Goal: Task Accomplishment & Management: Complete application form

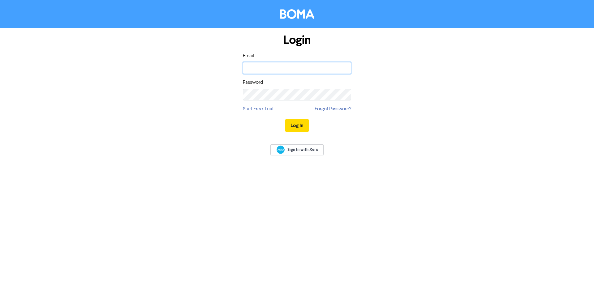
click at [278, 64] on input "email" at bounding box center [297, 68] width 108 height 12
type input "[PERSON_NAME][EMAIL_ADDRESS][DOMAIN_NAME]"
click at [285, 119] on button "Log In" at bounding box center [296, 125] width 23 height 13
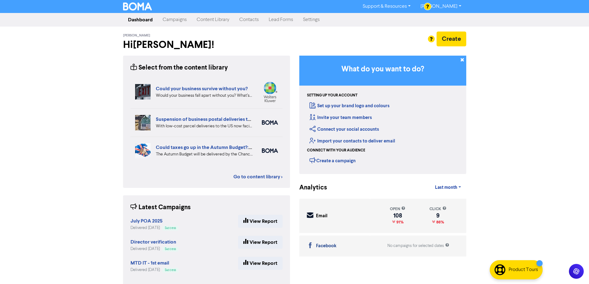
click at [245, 22] on link "Contacts" at bounding box center [248, 20] width 29 height 12
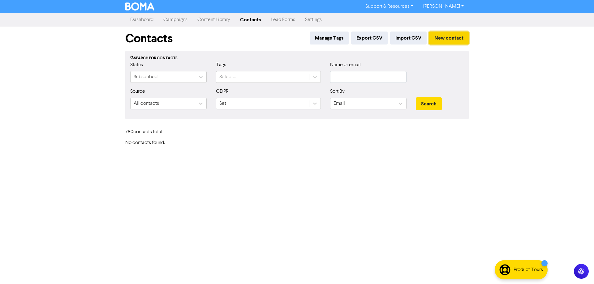
click at [444, 42] on button "New contact" at bounding box center [449, 38] width 40 height 13
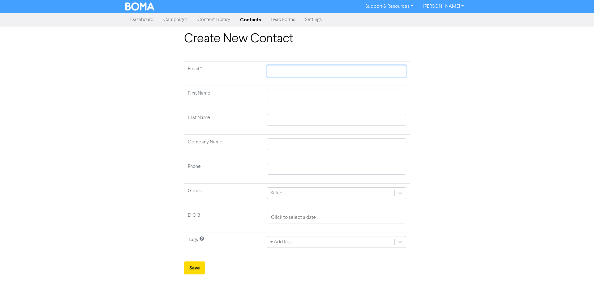
click at [279, 72] on input "text" at bounding box center [336, 71] width 139 height 12
paste input "[EMAIL_ADDRESS][DOMAIN_NAME]"
type input "[EMAIL_ADDRESS][DOMAIN_NAME]"
click at [280, 94] on td at bounding box center [336, 98] width 147 height 24
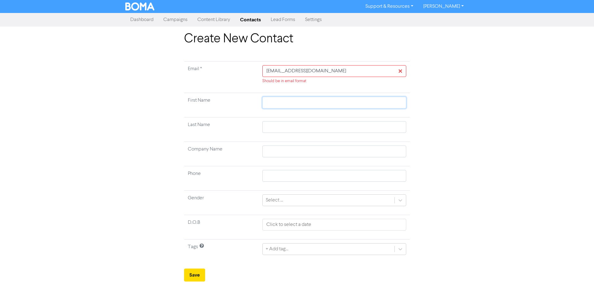
type input "C"
type input "Co"
type input "Con"
type input "Cono"
type input "Conor"
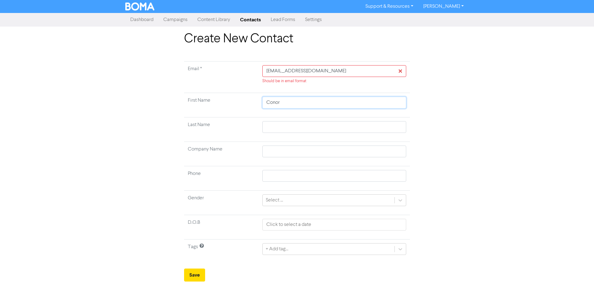
type input "Conor"
click at [276, 123] on input "text" at bounding box center [334, 127] width 144 height 12
type input "K"
type input "KE"
type input "KEl"
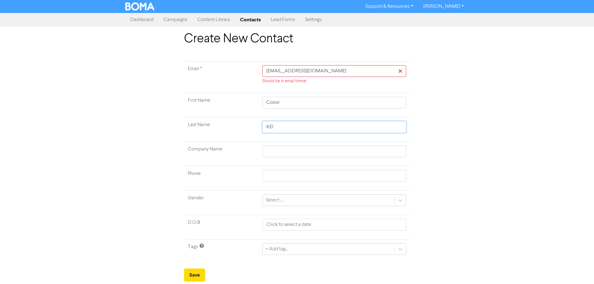
type input "[PERSON_NAME]"
type input "[PERSON_NAME]-"
type input "[PERSON_NAME]-R"
type input "[PERSON_NAME]"
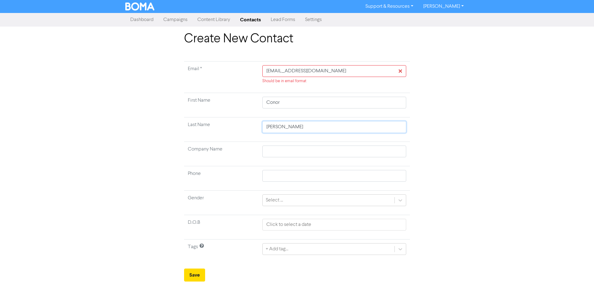
type input "[PERSON_NAME]-Rat"
type input "[PERSON_NAME]-Ratc"
type input "KElly-Ratcl"
type input "[PERSON_NAME]-Ratcli"
type input "[PERSON_NAME]-Ratclif"
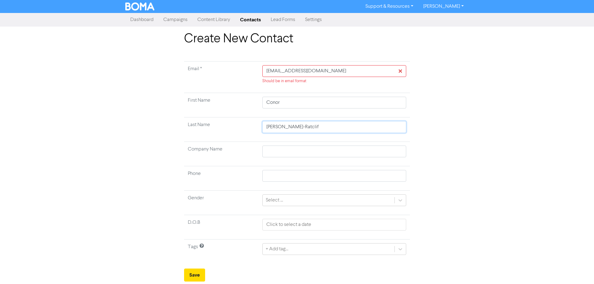
type input "[PERSON_NAME]"
type input "[PERSON_NAME][GEOGRAPHIC_DATA]"
click at [273, 127] on input "[PERSON_NAME][GEOGRAPHIC_DATA]" at bounding box center [334, 127] width 144 height 12
type input "[PERSON_NAME]"
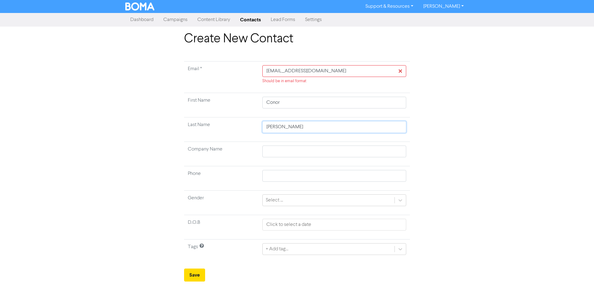
type input "[PERSON_NAME]"
click at [293, 143] on td at bounding box center [333, 154] width 151 height 24
click at [293, 152] on input "text" at bounding box center [334, 152] width 144 height 12
type input "C"
type input "CK"
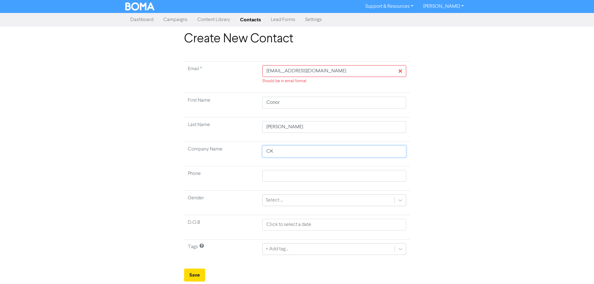
type input "CKR"
type input "CKR P"
type input "CKR Pa"
type input "CKR P"
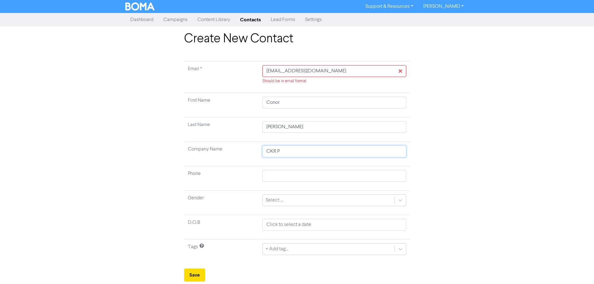
type input "CKR Pl"
type input "CKR Pla"
type input "CKR Plas"
type input "CKR Plast"
type input "CKR Plaste"
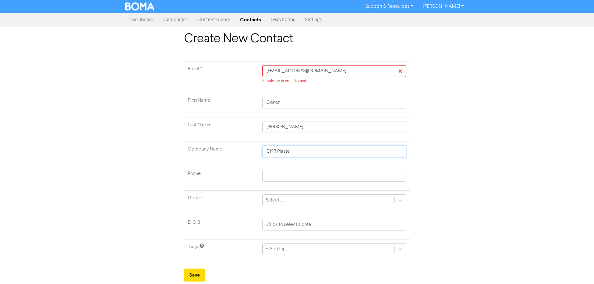
type input "CKR Plaster"
type input "CKR Plasteri"
type input "CKR Plasterin"
type input "CKR Plastering"
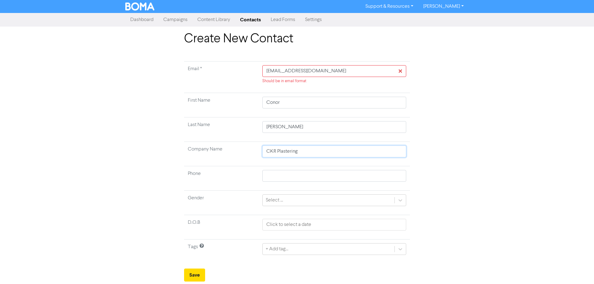
type input "CKR Plastering ^"
type input "CKR Plastering"
type input "CKR Plastering 7"
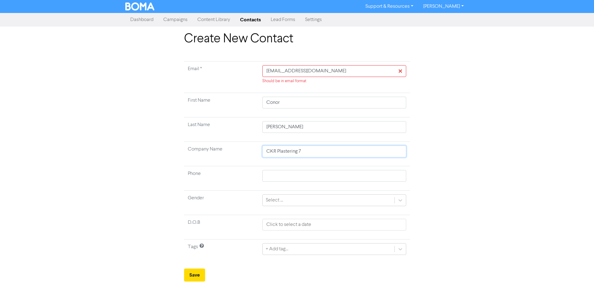
type input "CKR Plastering"
type input "CKR Plastering &"
type input "CKR Plastering & R"
type input "CKR Plastering & Re"
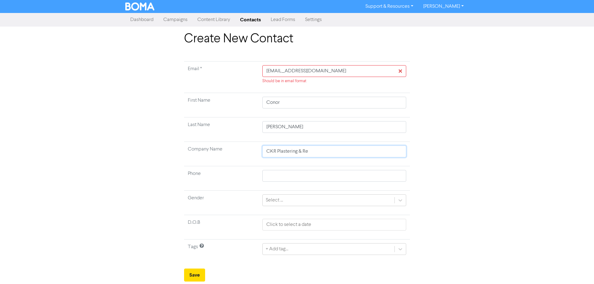
type input "CKR Plastering & Ren"
type input "CKR Plastering & Rend"
type input "CKR Plastering & [PERSON_NAME]"
type input "CKR Plastering & Render"
type input "CKR Plastering & Renderi"
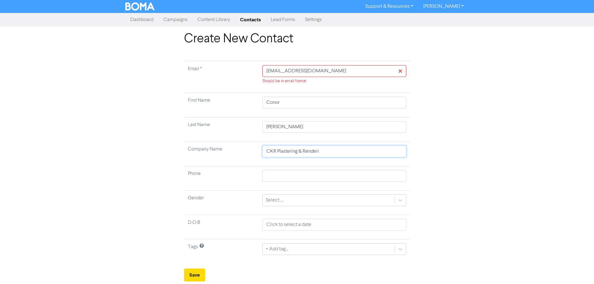
type input "CKR Plastering & Renderin"
type input "CKR Plastering & Renderinfg"
type input "CKR Plastering & Renderinf"
type input "CKR Plastering & Renderinfg"
type input "CKR Plastering & Renderinf"
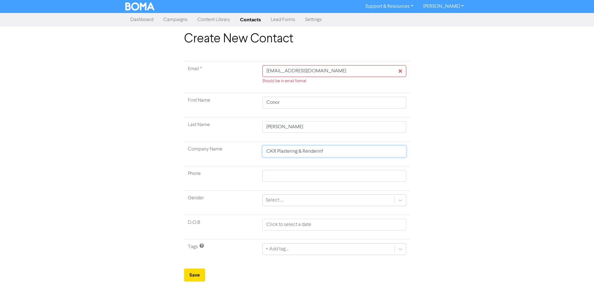
type input "CKR Plastering & Renderin"
type input "CKR Plastering & Rendering"
type input "CKR Plastering & Rendering L"
type input "CKR Plastering & Rendering Lt"
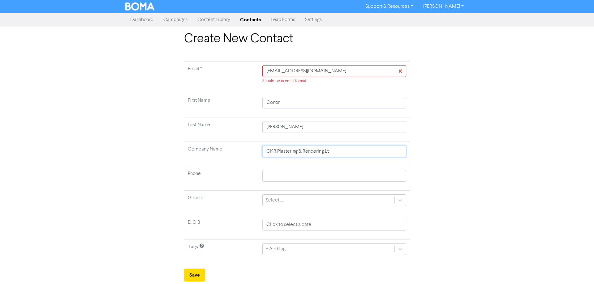
type input "CKR Plastering & Rendering Ltd"
click at [495, 173] on div "Create New Contact Email * [EMAIL_ADDRESS][DOMAIN_NAME] Should be in email form…" at bounding box center [297, 157] width 594 height 250
click at [396, 249] on div "+ Add tag..." at bounding box center [334, 249] width 144 height 12
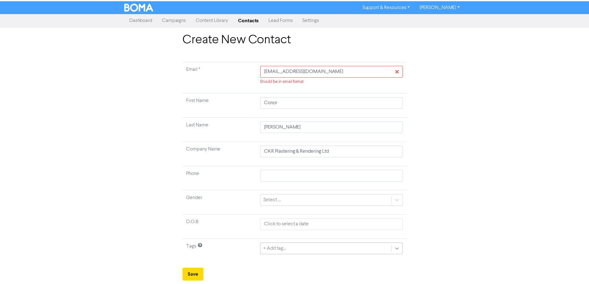
scroll to position [38, 0]
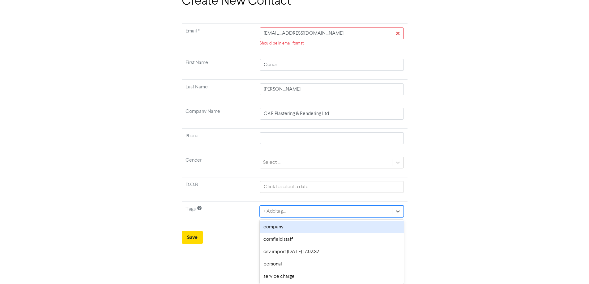
click at [286, 230] on div "company" at bounding box center [332, 227] width 144 height 12
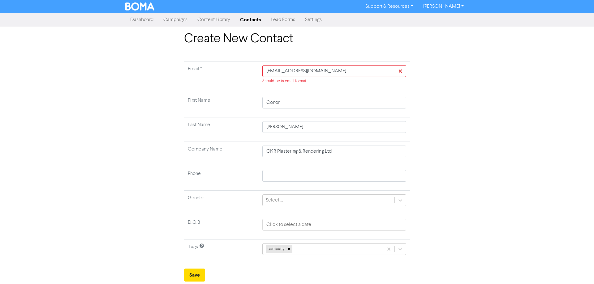
click at [267, 236] on td at bounding box center [333, 227] width 151 height 24
click at [267, 72] on input "[EMAIL_ADDRESS][DOMAIN_NAME]" at bounding box center [334, 71] width 144 height 12
type input "[EMAIL_ADDRESS][DOMAIN_NAME]"
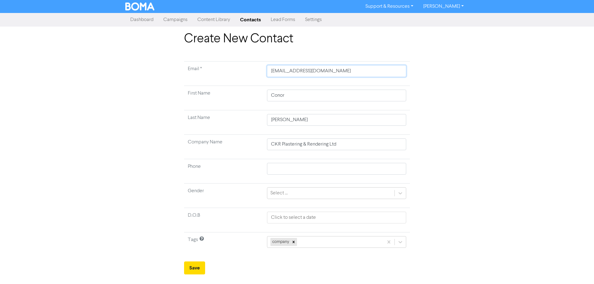
type input "[EMAIL_ADDRESS][DOMAIN_NAME]"
click at [456, 151] on div "Create New Contact Email * [EMAIL_ADDRESS][DOMAIN_NAME] First Name Conor Last N…" at bounding box center [297, 153] width 352 height 243
click at [500, 147] on div "Create New Contact Email * [EMAIL_ADDRESS][DOMAIN_NAME] First Name Conor Last N…" at bounding box center [297, 153] width 594 height 243
click at [200, 267] on button "Save" at bounding box center [194, 268] width 21 height 13
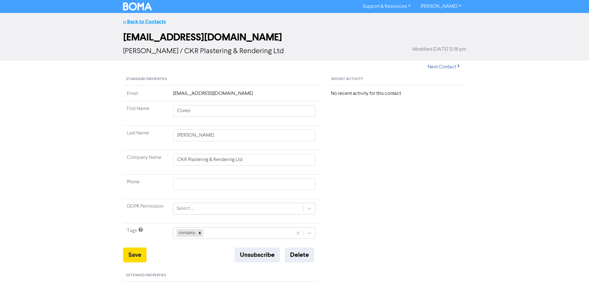
click at [143, 21] on link "<< Back to Contacts" at bounding box center [144, 22] width 43 height 6
